Goal: Check status: Check status

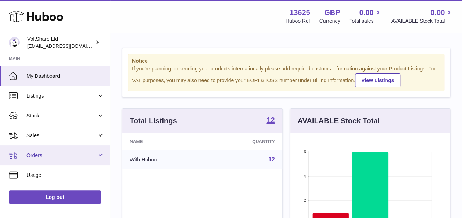
click at [46, 158] on span "Orders" at bounding box center [61, 155] width 70 height 7
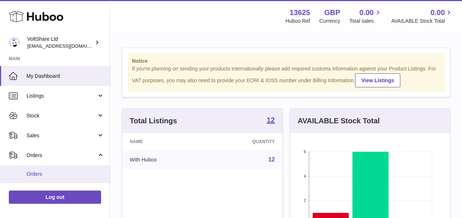
click at [37, 172] on span "Orders" at bounding box center [65, 174] width 78 height 7
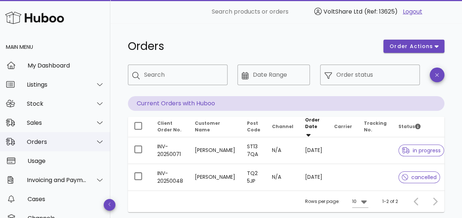
click at [87, 144] on div at bounding box center [96, 142] width 18 height 18
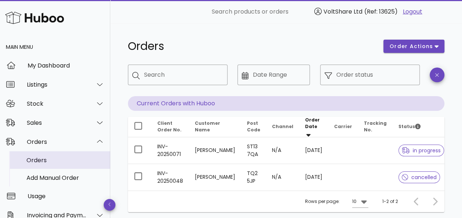
click at [54, 160] on div "Orders" at bounding box center [65, 160] width 78 height 7
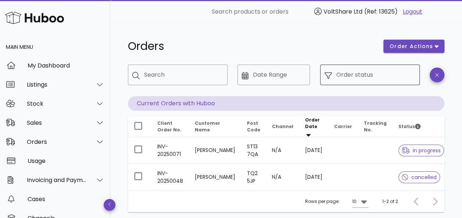
click at [360, 78] on input "Order status" at bounding box center [376, 75] width 79 height 12
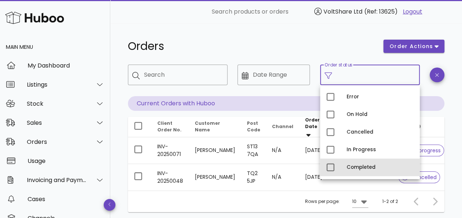
click at [353, 165] on div "Completed" at bounding box center [380, 168] width 67 height 6
type input "**********"
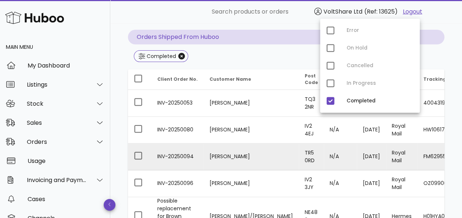
scroll to position [74, 0]
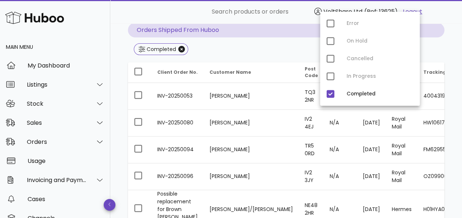
click at [160, 10] on div "​ Search products or orders VoltShare Ltd (Ref: 13625) Logout" at bounding box center [284, 11] width 327 height 15
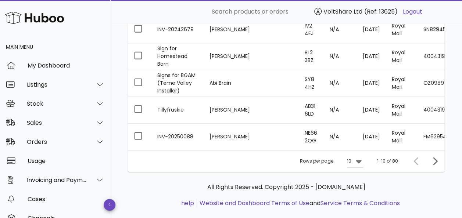
scroll to position [294, 0]
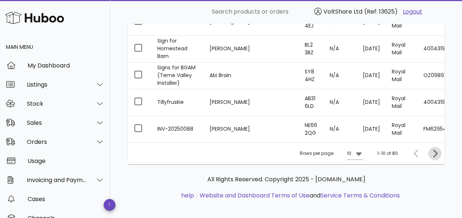
click at [435, 153] on icon "Next page" at bounding box center [435, 154] width 4 height 8
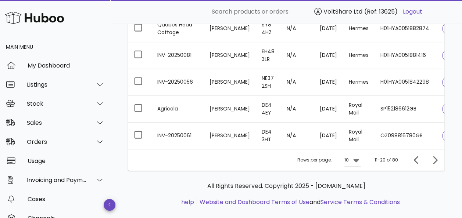
scroll to position [289, 0]
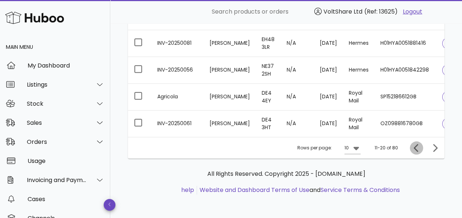
click at [413, 150] on icon "Previous page" at bounding box center [416, 148] width 9 height 9
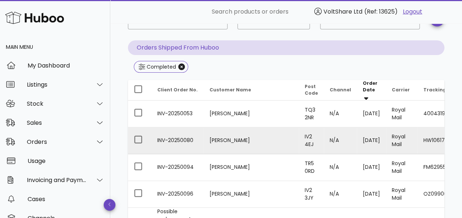
scroll to position [68, 0]
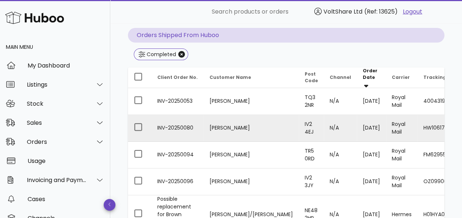
click at [181, 127] on td "INV-20250080" at bounding box center [178, 128] width 52 height 27
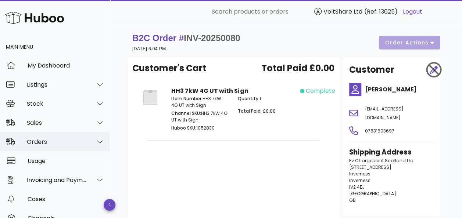
click at [87, 139] on div at bounding box center [96, 142] width 18 height 18
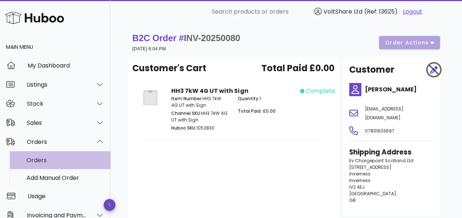
click at [84, 156] on div "Orders" at bounding box center [65, 161] width 78 height 16
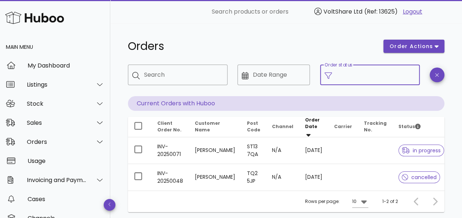
click at [366, 77] on input "Order status" at bounding box center [376, 75] width 79 height 12
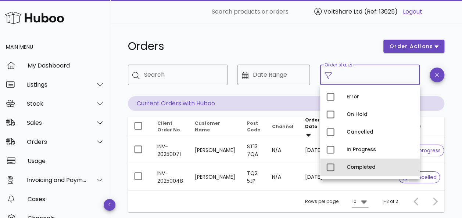
click at [356, 167] on div "Completed" at bounding box center [380, 168] width 67 height 6
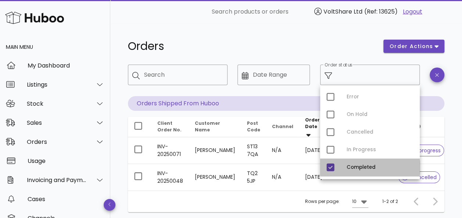
type input "**********"
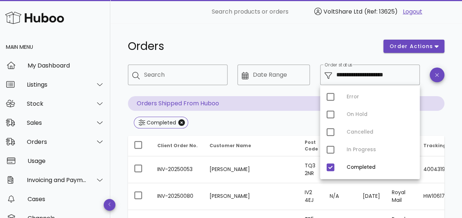
click at [237, 36] on div "Orders" at bounding box center [252, 46] width 256 height 22
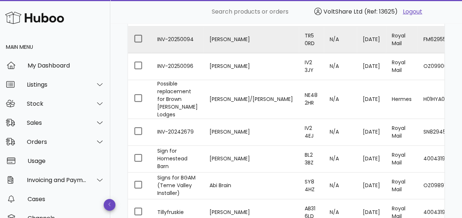
scroll to position [298, 0]
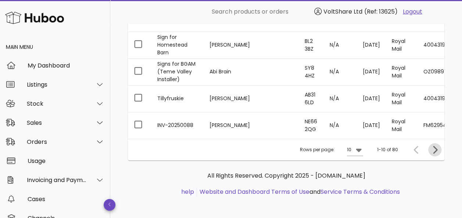
click at [433, 148] on icon "Next page" at bounding box center [435, 150] width 9 height 9
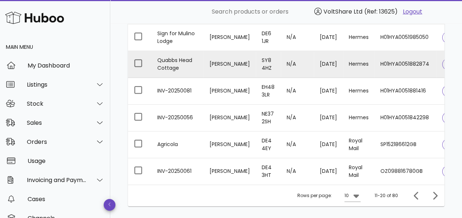
scroll to position [252, 0]
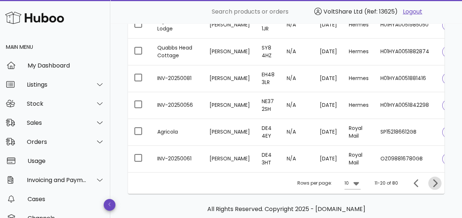
click at [435, 185] on icon "Next page" at bounding box center [435, 183] width 9 height 9
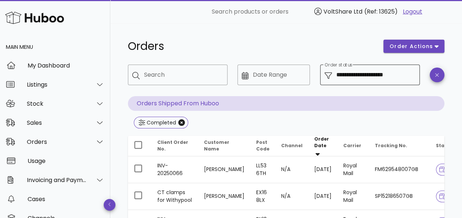
click at [390, 75] on input "**********" at bounding box center [376, 75] width 79 height 12
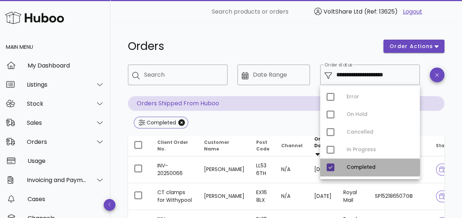
click at [359, 164] on div "Completed" at bounding box center [380, 168] width 67 height 12
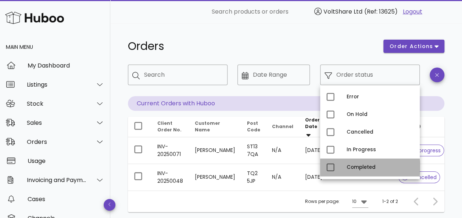
click at [362, 168] on div "Completed" at bounding box center [380, 168] width 67 height 6
type input "**********"
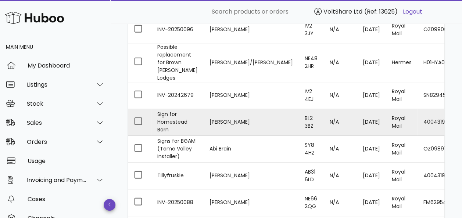
scroll to position [298, 0]
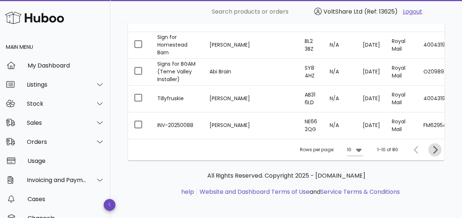
click at [438, 148] on icon "Next page" at bounding box center [435, 150] width 9 height 9
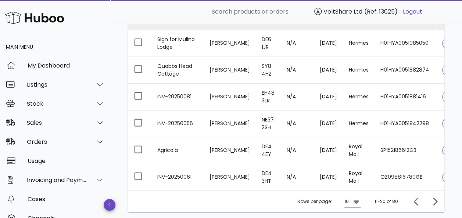
scroll to position [245, 0]
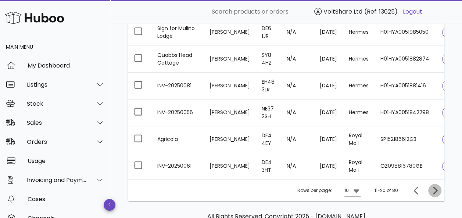
click at [434, 194] on icon "Next page" at bounding box center [435, 190] width 9 height 9
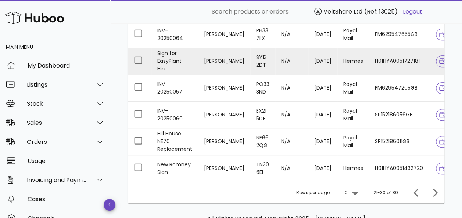
scroll to position [276, 0]
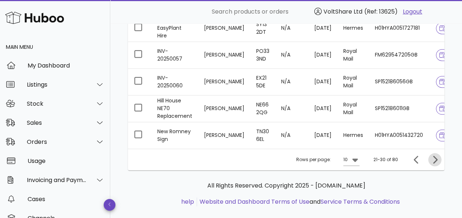
click at [436, 161] on icon "Next page" at bounding box center [435, 160] width 9 height 9
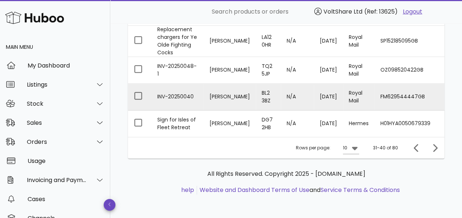
scroll to position [301, 0]
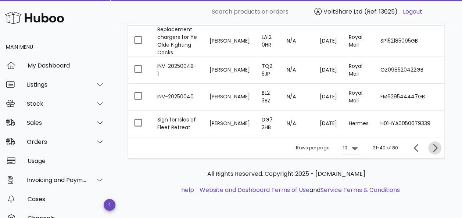
click at [435, 149] on icon "Next page" at bounding box center [435, 148] width 9 height 9
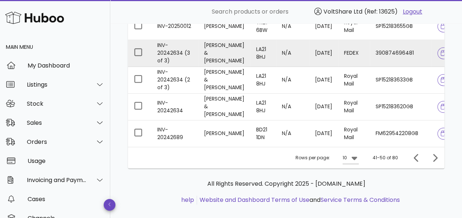
scroll to position [289, 0]
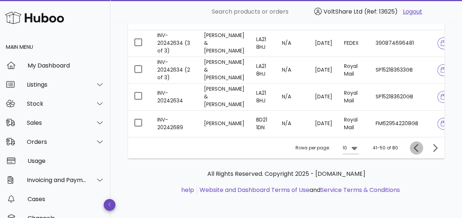
click at [413, 148] on icon "Previous page" at bounding box center [416, 148] width 9 height 9
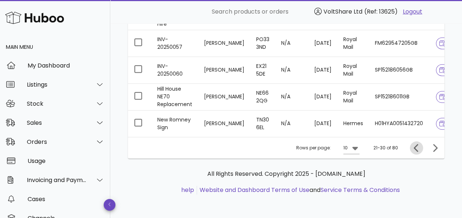
click at [415, 147] on icon "Previous page" at bounding box center [416, 148] width 4 height 8
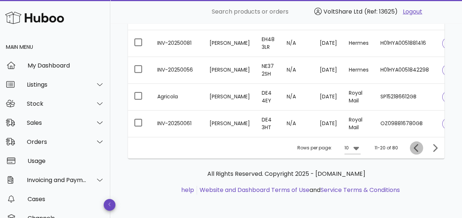
click at [415, 147] on icon "Previous page" at bounding box center [416, 148] width 4 height 8
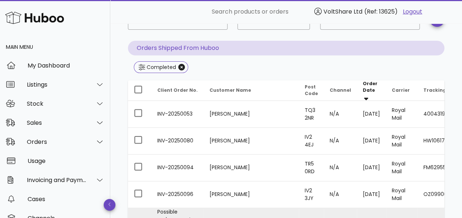
scroll to position [68, 0]
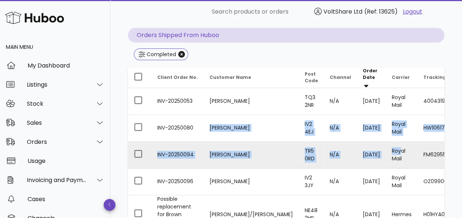
drag, startPoint x: 185, startPoint y: 125, endPoint x: 353, endPoint y: 147, distance: 169.5
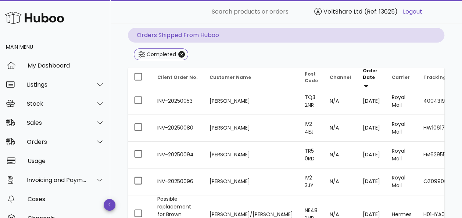
drag, startPoint x: 353, startPoint y: 147, endPoint x: 406, endPoint y: 55, distance: 105.9
click at [406, 55] on div "Completed" at bounding box center [286, 55] width 317 height 13
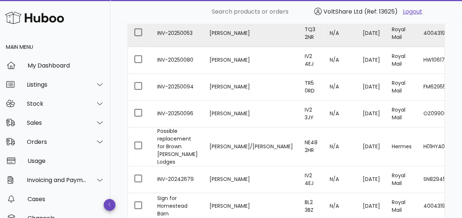
scroll to position [179, 0]
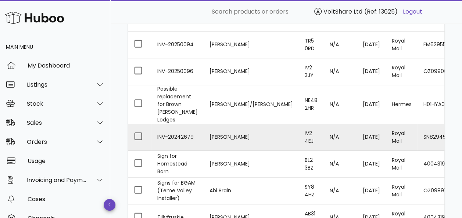
click at [174, 131] on td "INV-20242679" at bounding box center [178, 137] width 52 height 27
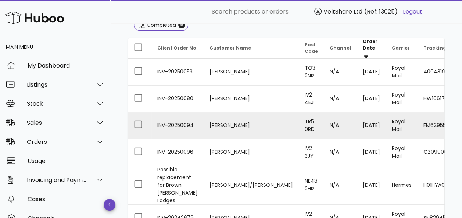
scroll to position [110, 0]
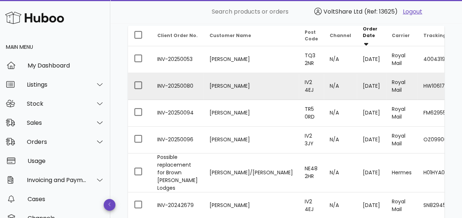
click at [229, 84] on td "[PERSON_NAME]" at bounding box center [251, 86] width 95 height 27
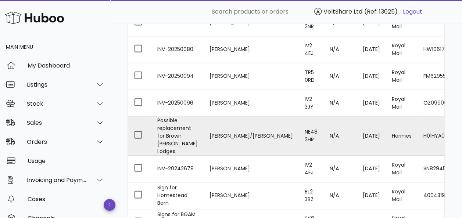
scroll to position [110, 0]
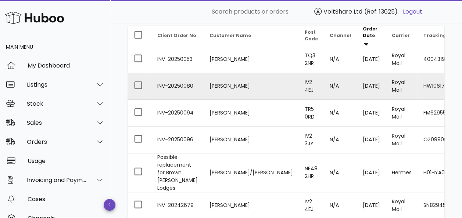
click at [215, 81] on td "[PERSON_NAME]" at bounding box center [251, 86] width 95 height 27
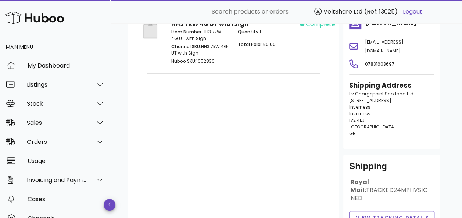
scroll to position [74, 0]
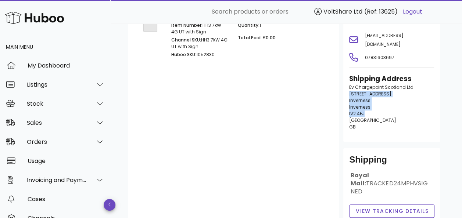
drag, startPoint x: 349, startPoint y: 103, endPoint x: 368, endPoint y: 121, distance: 25.5
click at [368, 121] on p "Ev Chargepoint Scotland Ltd 42 Ruthven Road Inverness Inverness IV2 4EJ United …" at bounding box center [391, 107] width 85 height 46
drag, startPoint x: 368, startPoint y: 121, endPoint x: 361, endPoint y: 108, distance: 14.8
copy p "42 Ruthven Road Inverness Inverness IV2 4EJ"
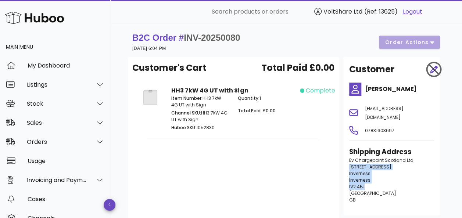
scroll to position [0, 0]
